Goal: Information Seeking & Learning: Learn about a topic

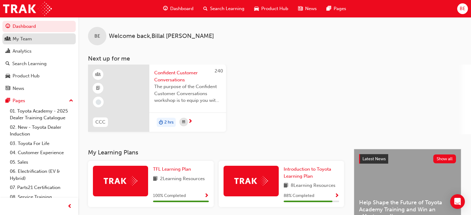
click at [44, 39] on div "My Team" at bounding box center [39, 39] width 67 height 8
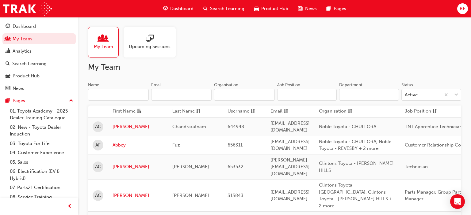
click at [145, 48] on span "Upcoming Sessions" at bounding box center [150, 46] width 42 height 7
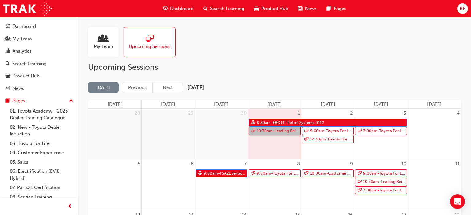
click at [283, 131] on span "10:30am - Leading Reignite Part 2 - Virtual Classroom" at bounding box center [277, 131] width 43 height 8
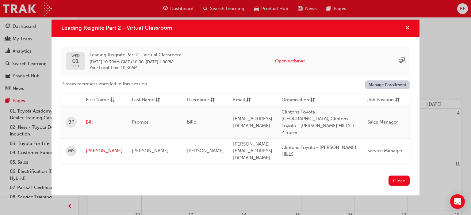
click at [407, 31] on span "cross-icon" at bounding box center [407, 29] width 5 height 6
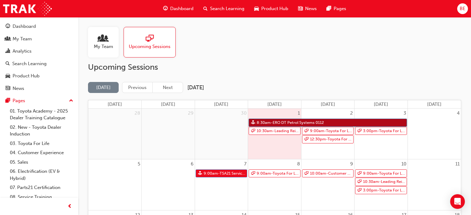
click at [283, 121] on span "8:30am - ERO DT Petrol Systems 0112" at bounding box center [290, 123] width 68 height 8
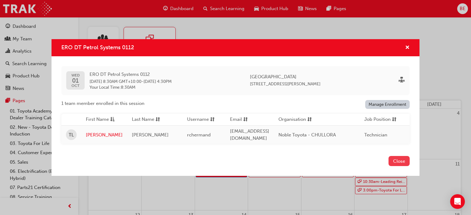
click at [393, 159] on button "Close" at bounding box center [398, 161] width 21 height 10
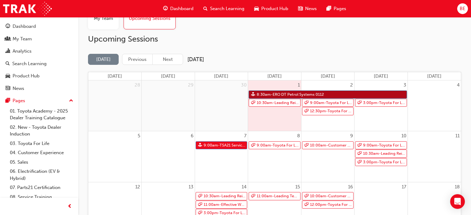
scroll to position [24, 0]
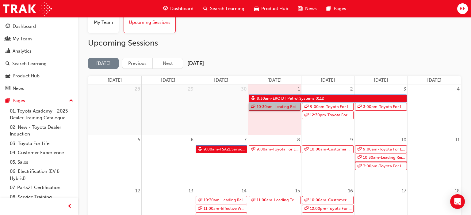
click at [281, 107] on span "10:30am - Leading Reignite Part 2 - Virtual Classroom" at bounding box center [277, 107] width 43 height 8
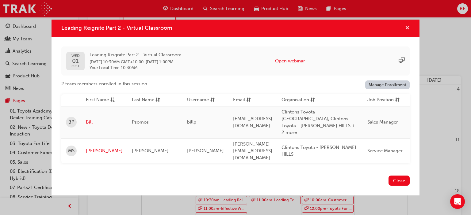
click at [408, 31] on span "cross-icon" at bounding box center [407, 29] width 5 height 6
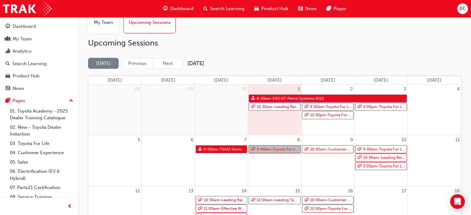
click at [275, 150] on span "9:00am - Toyota For Life In Action - Virtual Classroom" at bounding box center [277, 150] width 43 height 8
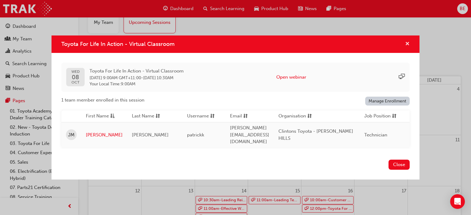
click at [408, 47] on span "cross-icon" at bounding box center [407, 45] width 5 height 6
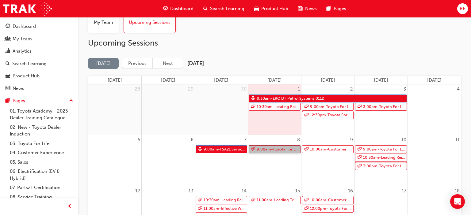
scroll to position [97, 0]
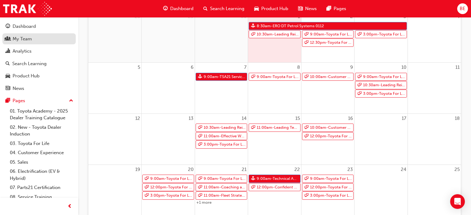
click at [29, 40] on div "My Team" at bounding box center [22, 39] width 19 height 7
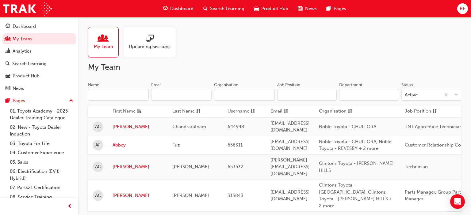
click at [113, 95] on input "Name" at bounding box center [118, 95] width 61 height 12
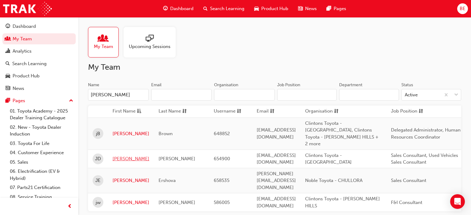
type input "[PERSON_NAME]"
click at [117, 156] on link "[PERSON_NAME]" at bounding box center [130, 159] width 37 height 7
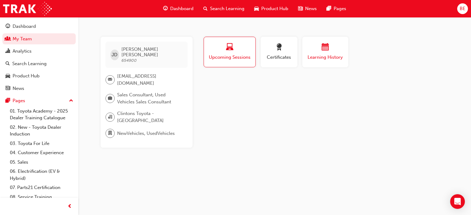
click at [315, 47] on div "button" at bounding box center [325, 48] width 37 height 9
